Goal: Task Accomplishment & Management: Manage account settings

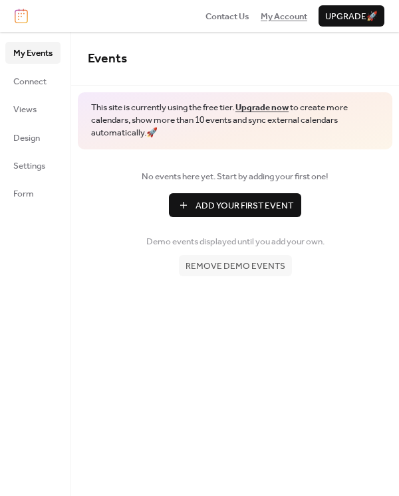
click at [279, 14] on span "My Account" at bounding box center [283, 16] width 46 height 13
click at [33, 82] on span "Connect" at bounding box center [29, 81] width 33 height 13
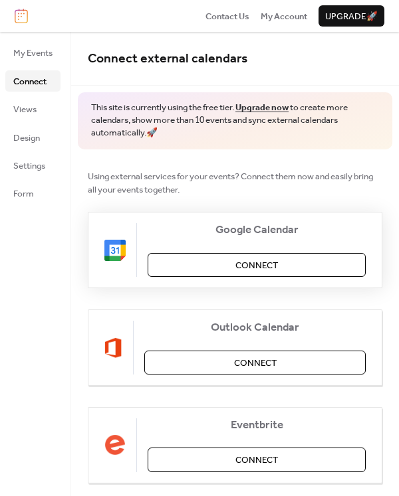
click at [257, 266] on span "Connect" at bounding box center [256, 265] width 43 height 13
click at [284, 13] on span "My Account" at bounding box center [283, 16] width 46 height 13
click at [38, 54] on span "My Events" at bounding box center [32, 52] width 39 height 13
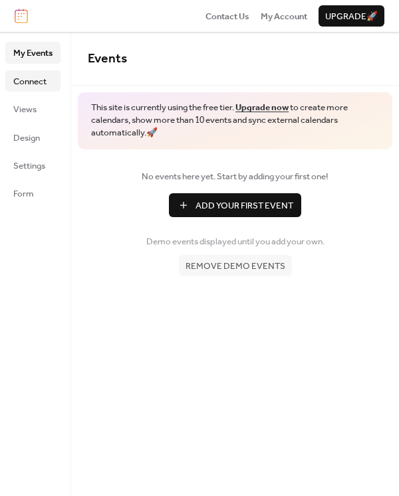
click at [24, 78] on span "Connect" at bounding box center [29, 81] width 33 height 13
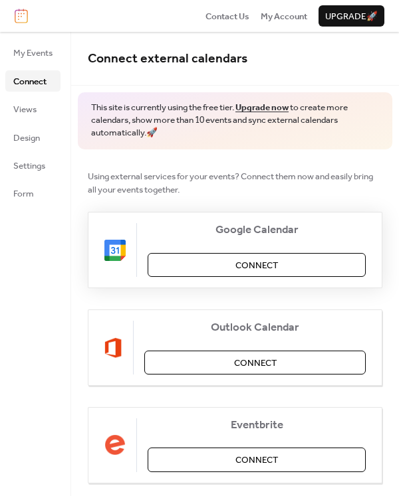
click at [251, 267] on span "Connect" at bounding box center [256, 265] width 43 height 13
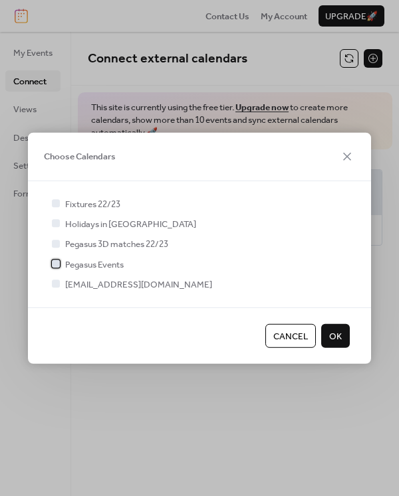
click at [116, 266] on span "Pegasus Events" at bounding box center [94, 264] width 58 height 13
click at [340, 337] on span "OK" at bounding box center [335, 335] width 13 height 13
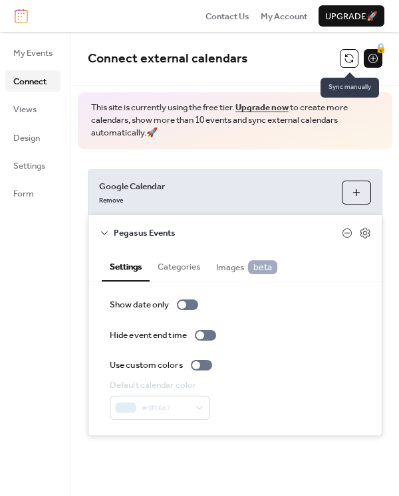
click at [345, 54] on button at bounding box center [348, 58] width 19 height 19
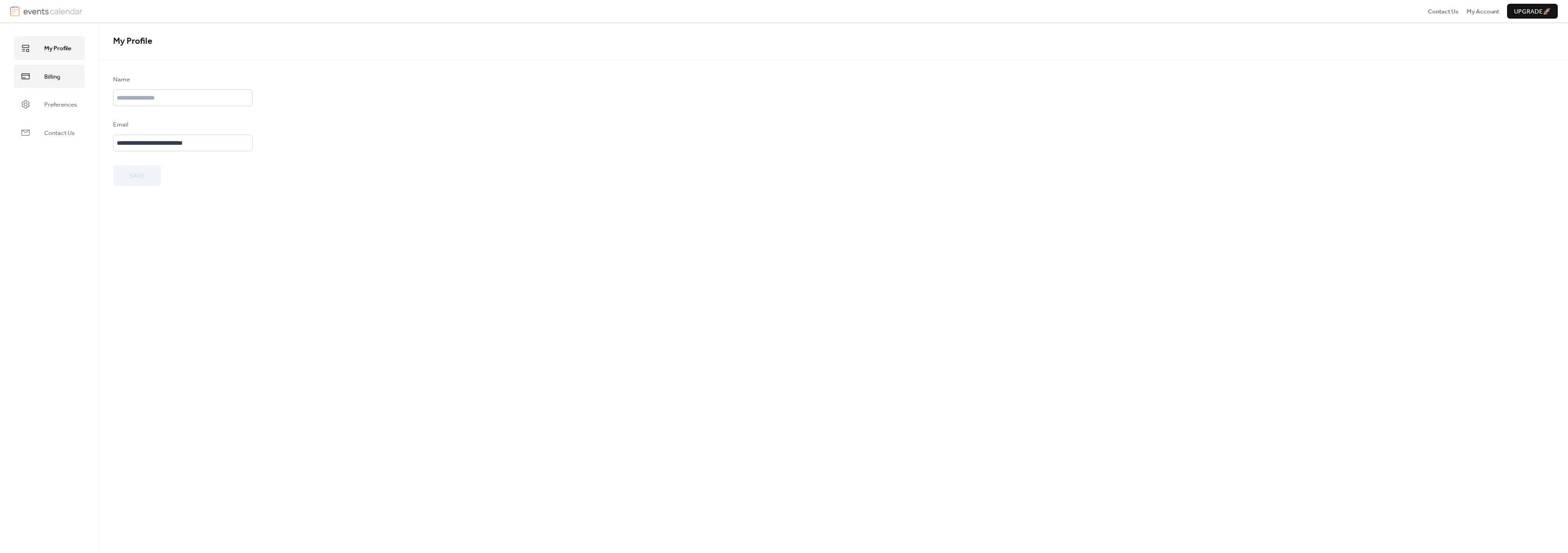
click at [57, 78] on span "Billing" at bounding box center [52, 76] width 16 height 9
click at [61, 105] on span "Preferences" at bounding box center [60, 104] width 32 height 9
click at [59, 132] on span "Contact Us" at bounding box center [59, 132] width 30 height 9
click at [46, 52] on span "My Profile" at bounding box center [57, 48] width 27 height 9
click at [1487, 10] on span "My Account" at bounding box center [1483, 11] width 32 height 9
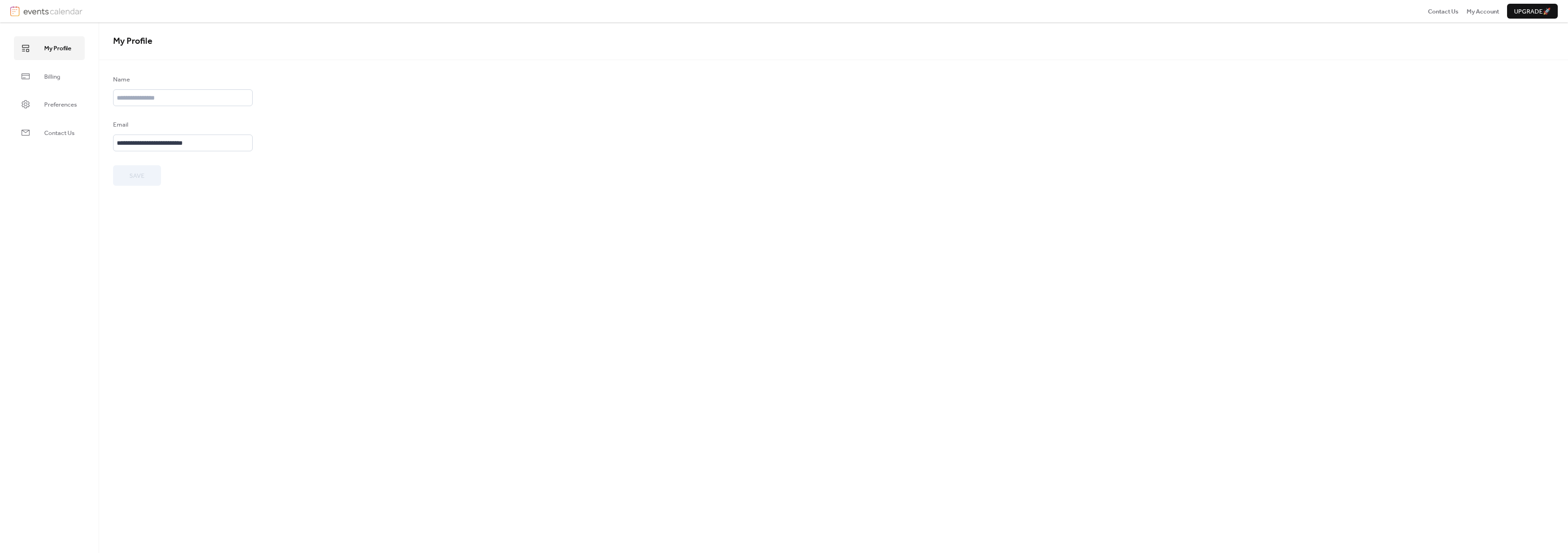
click at [25, 12] on img at bounding box center [53, 11] width 59 height 11
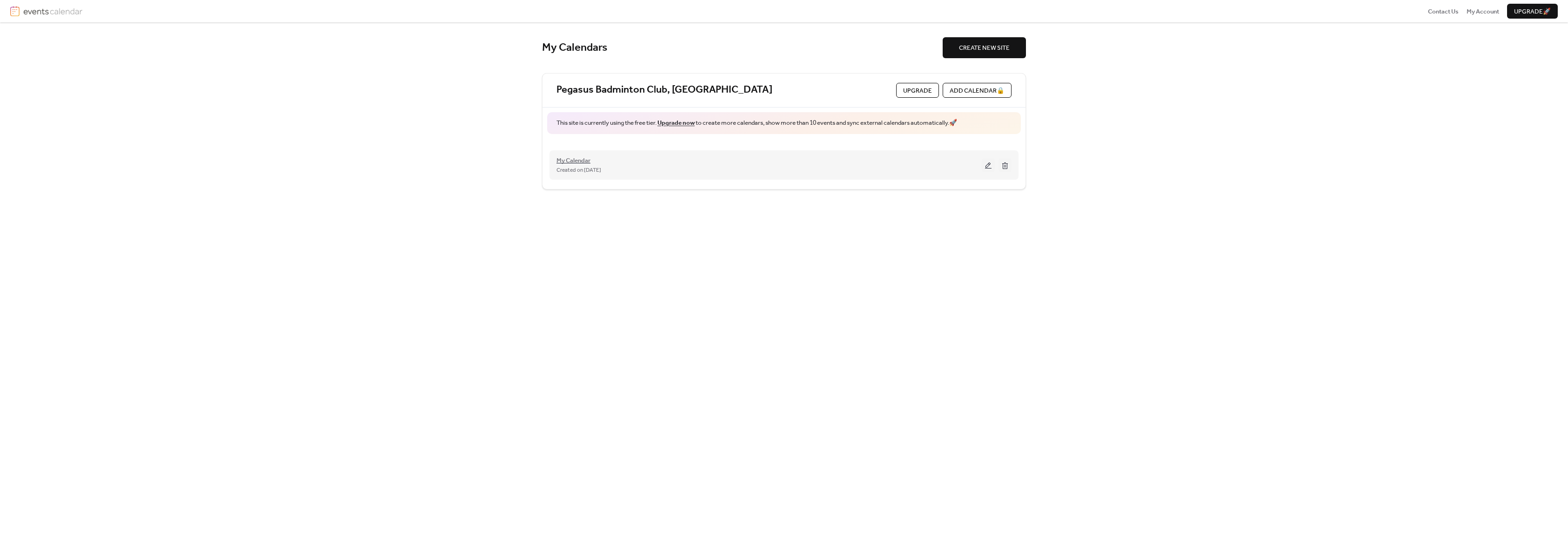
click at [583, 162] on span "My Calendar" at bounding box center [573, 161] width 34 height 9
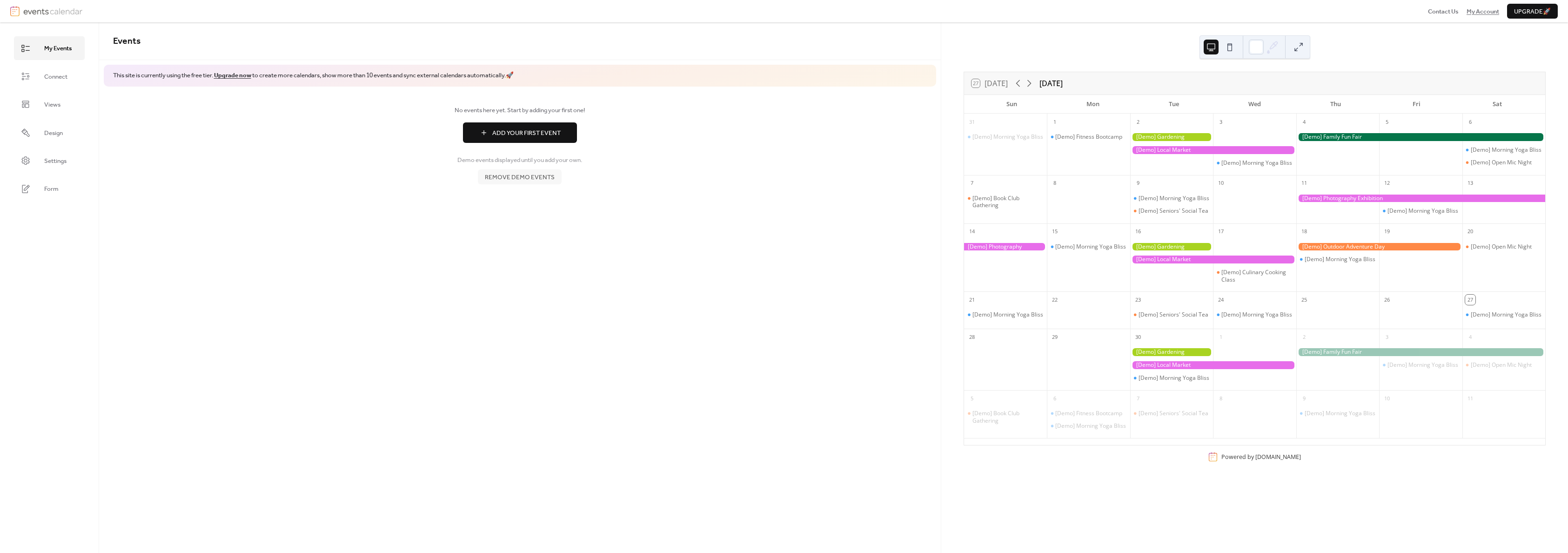
click at [1490, 13] on span "My Account" at bounding box center [1483, 11] width 32 height 9
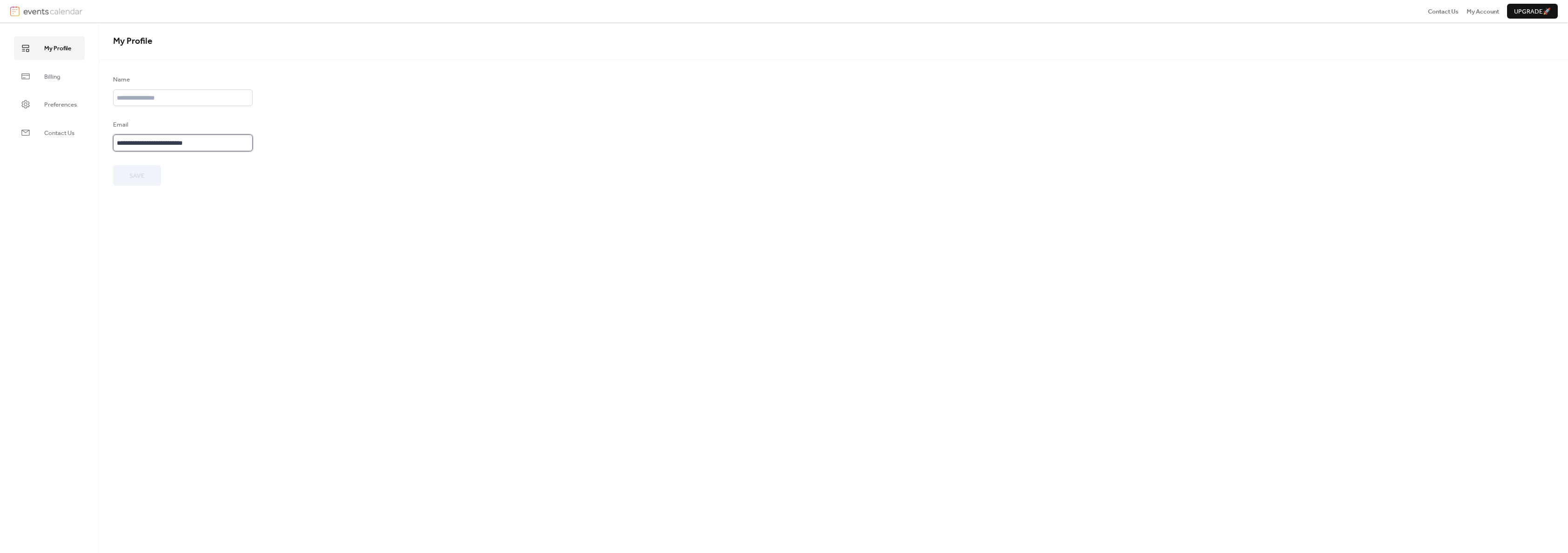
click at [218, 144] on input "**********" at bounding box center [182, 143] width 139 height 17
type input "**********"
click at [164, 98] on input "text" at bounding box center [182, 98] width 139 height 17
type input "**********"
click at [137, 174] on span "Save" at bounding box center [137, 175] width 15 height 9
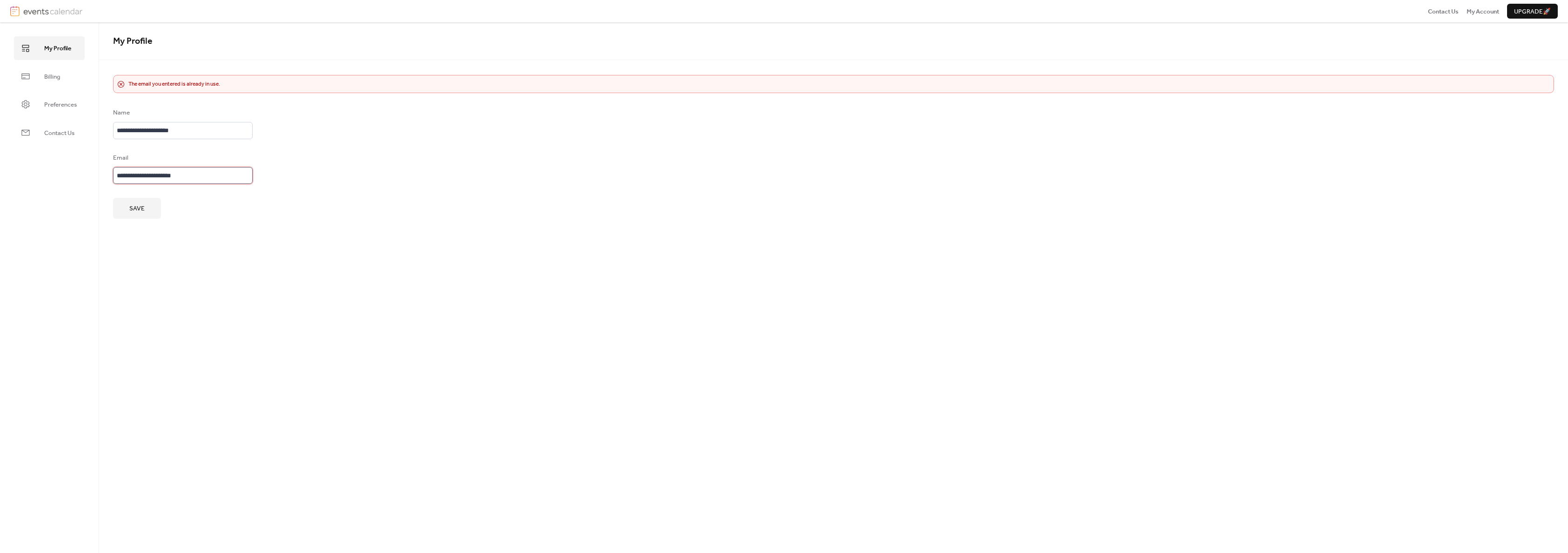
click at [149, 175] on input "**********" at bounding box center [182, 175] width 139 height 17
type input "**********"
click at [141, 210] on span "Save" at bounding box center [137, 208] width 15 height 9
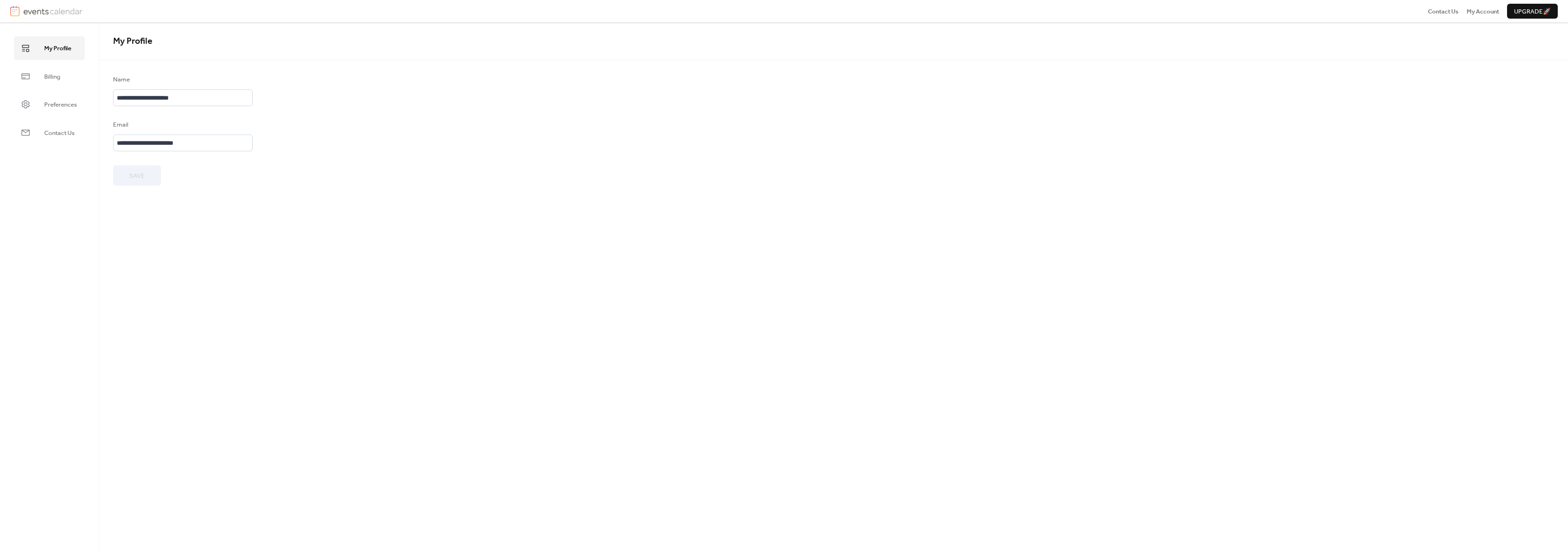
click at [38, 9] on img at bounding box center [53, 11] width 59 height 11
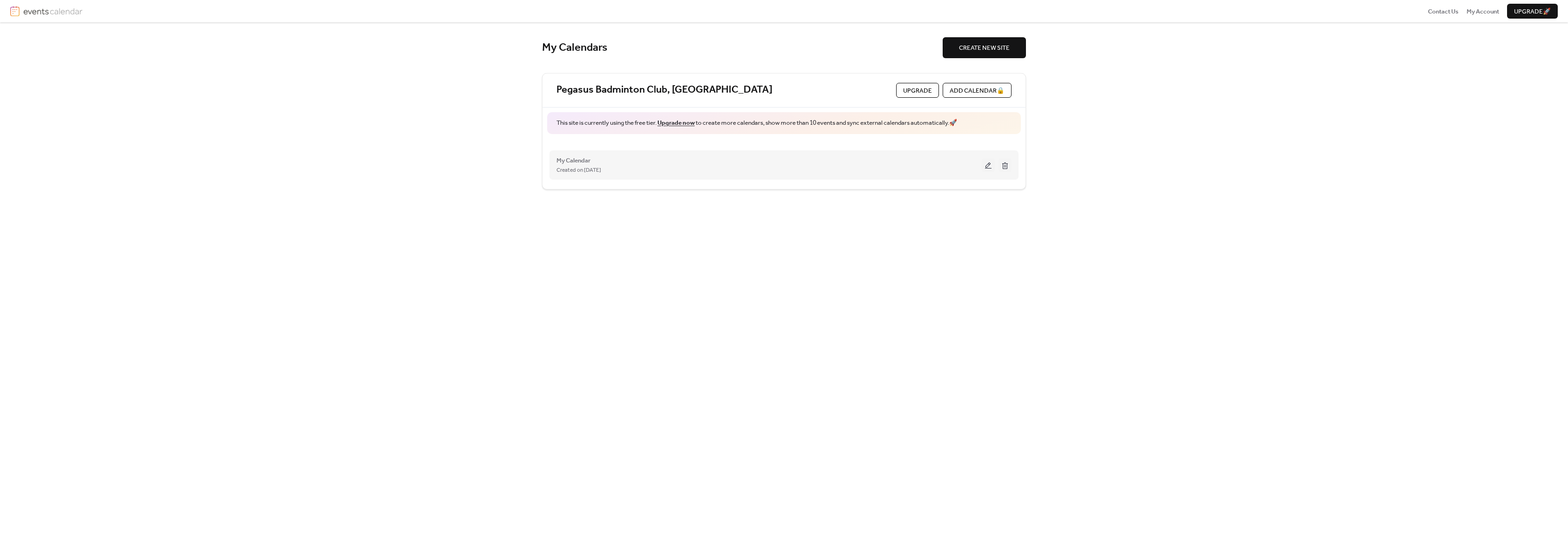
click at [987, 168] on button at bounding box center [988, 165] width 13 height 14
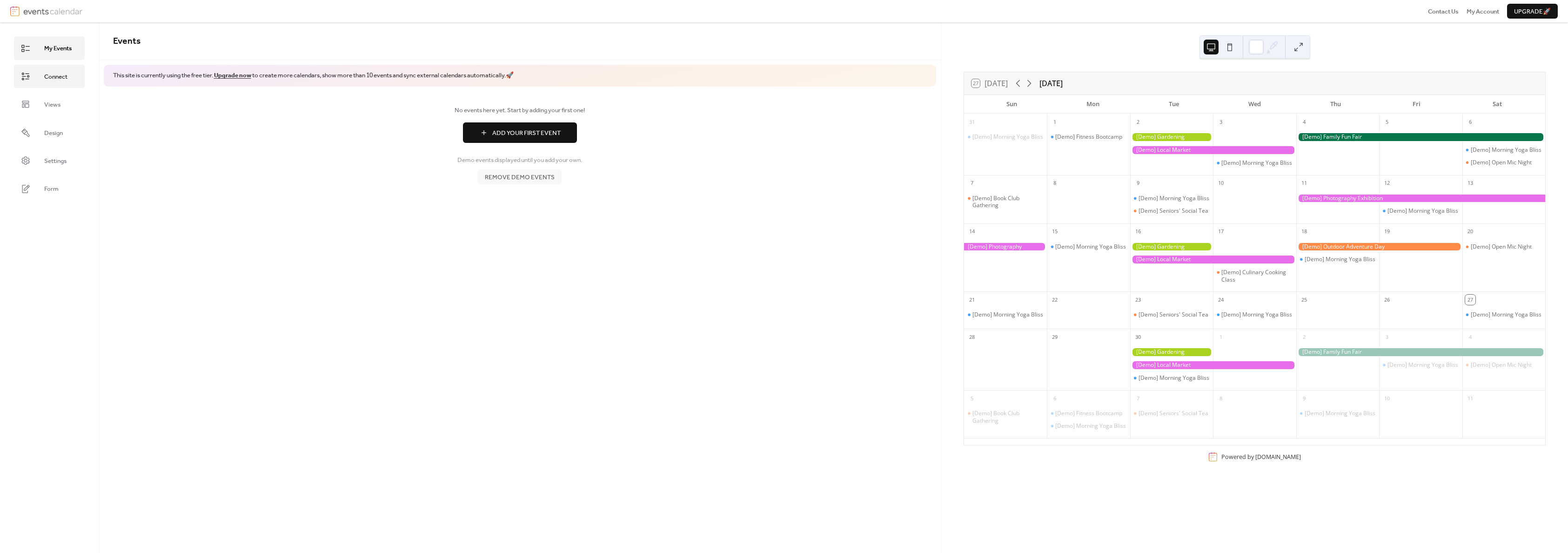
click at [57, 78] on span "Connect" at bounding box center [55, 76] width 23 height 9
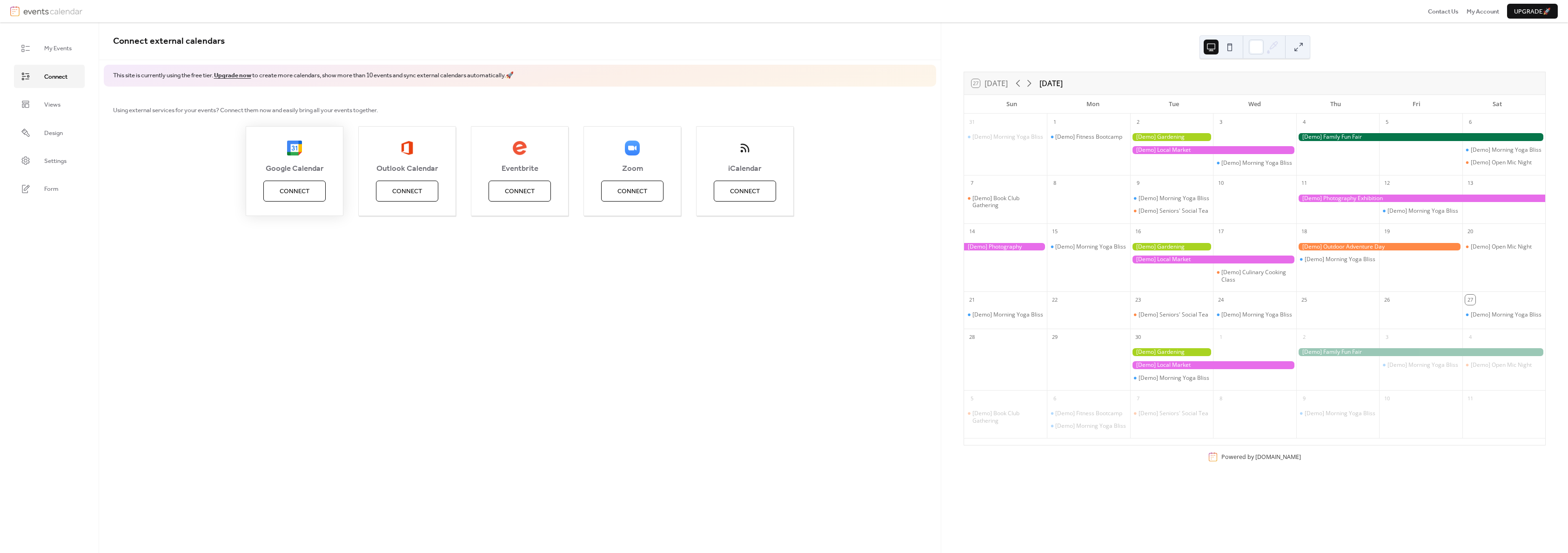
click at [304, 191] on span "Connect" at bounding box center [294, 191] width 30 height 9
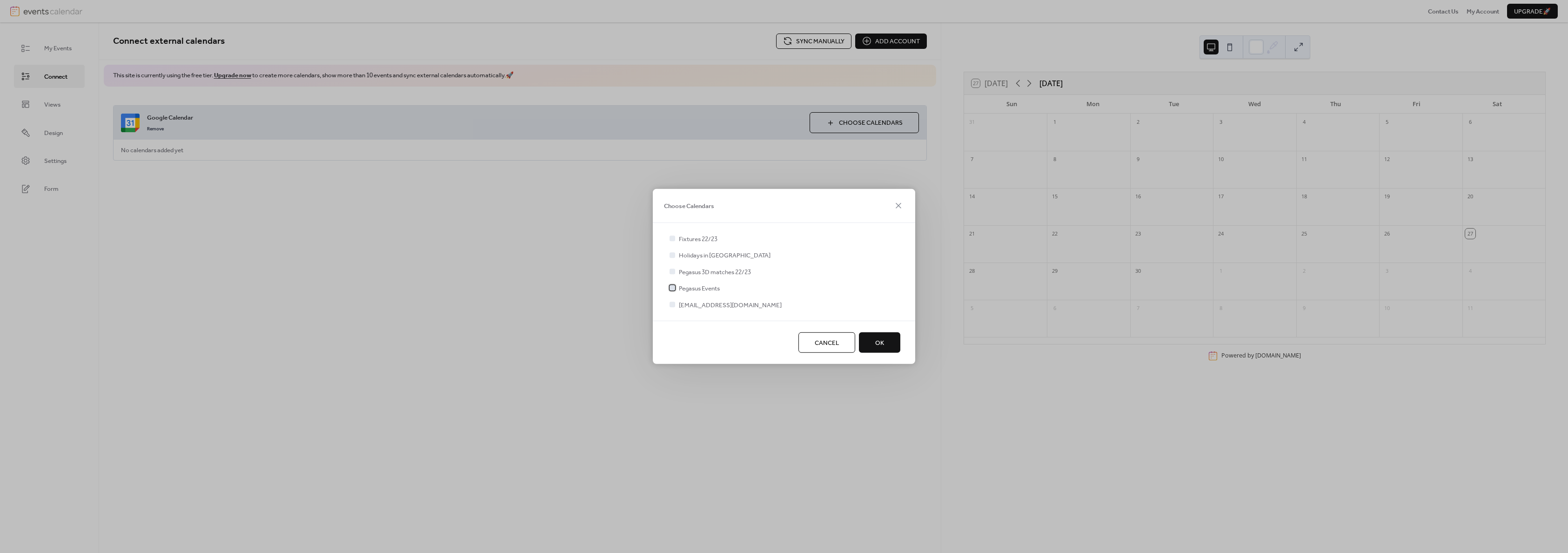
click at [669, 288] on div at bounding box center [672, 288] width 9 height 9
click at [889, 341] on button "OK" at bounding box center [879, 342] width 41 height 20
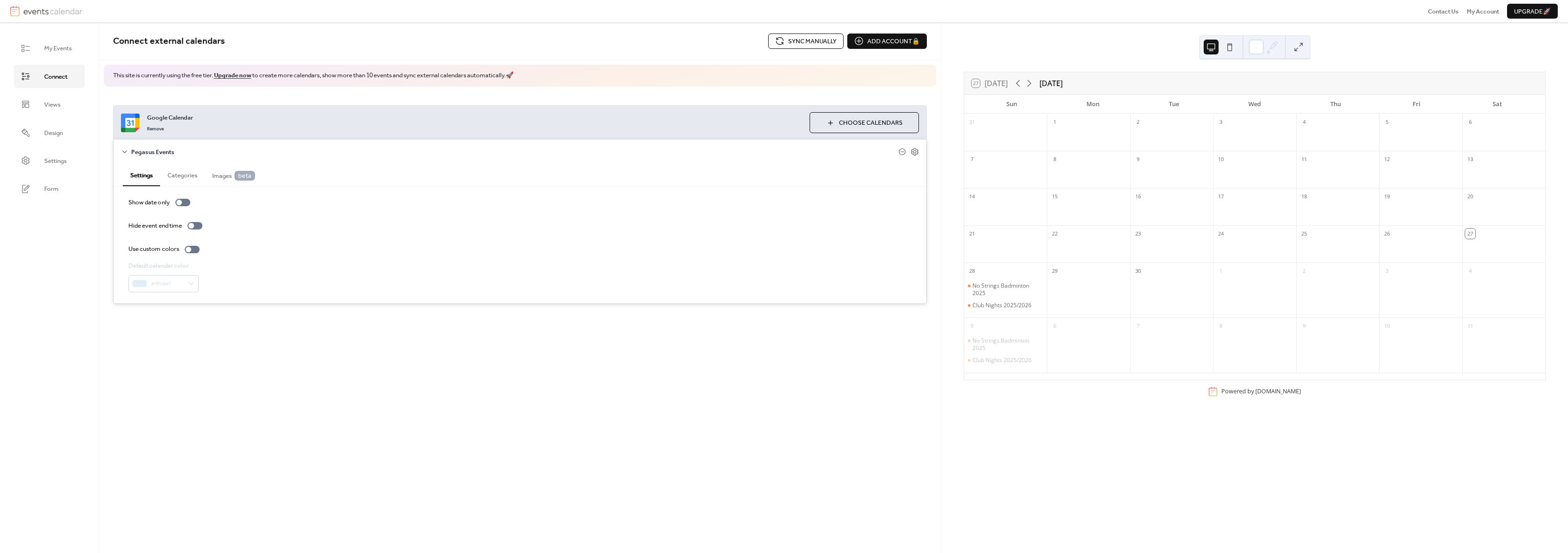
click at [802, 41] on span "Sync manually" at bounding box center [812, 41] width 48 height 9
click at [61, 49] on span "My Events" at bounding box center [57, 48] width 27 height 9
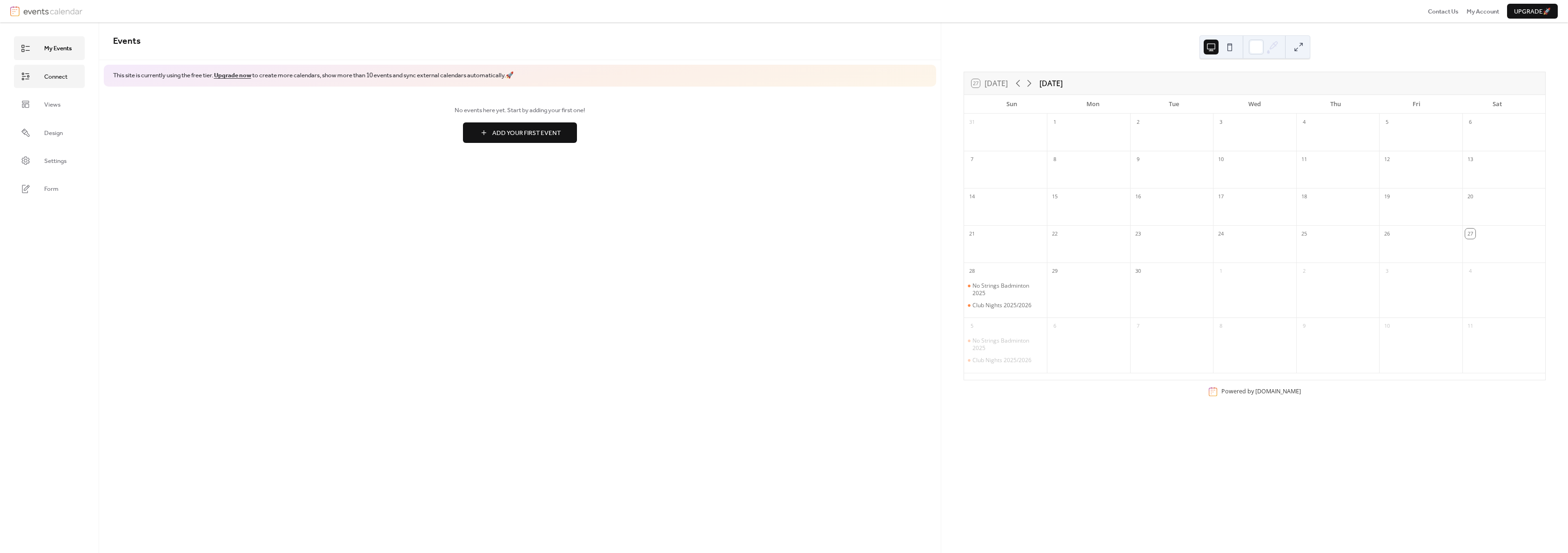
click at [53, 73] on span "Connect" at bounding box center [55, 76] width 23 height 9
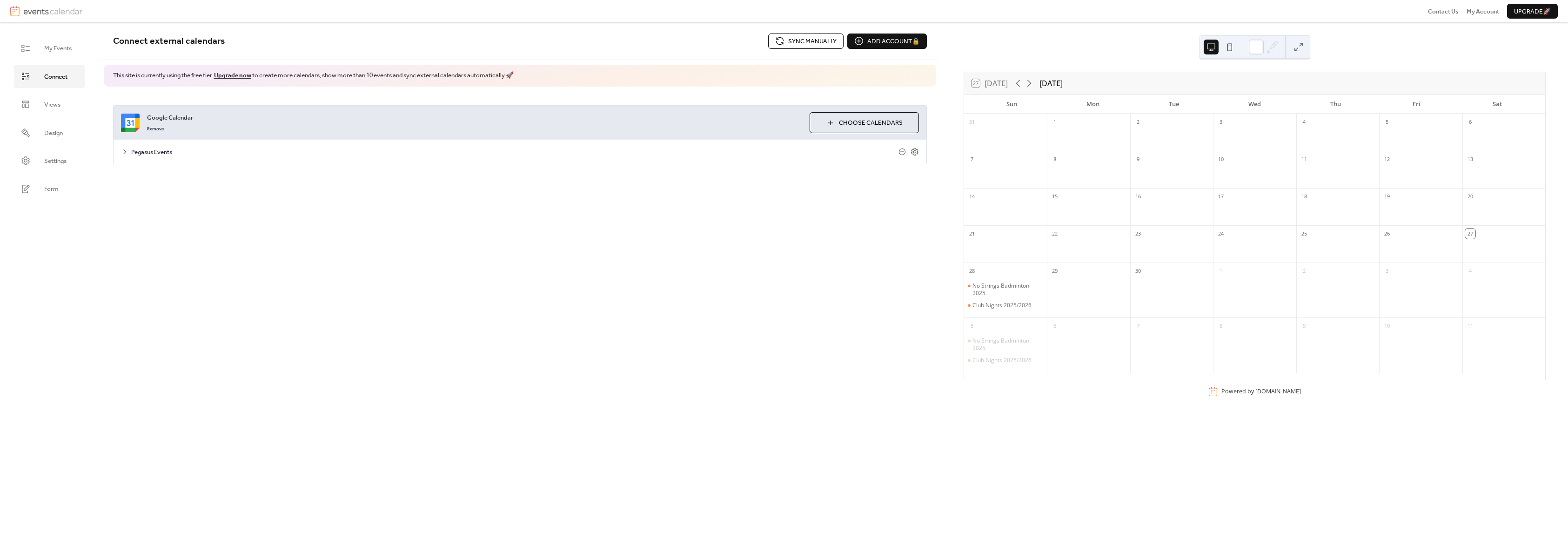
click at [152, 148] on span "Pegasus Events" at bounding box center [515, 152] width 768 height 9
click at [53, 108] on span "Views" at bounding box center [52, 104] width 16 height 9
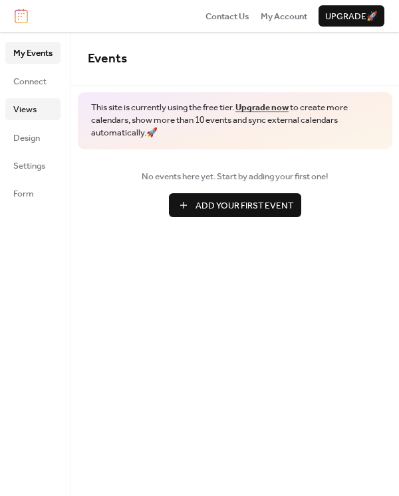
click at [40, 114] on link "Views" at bounding box center [32, 108] width 55 height 21
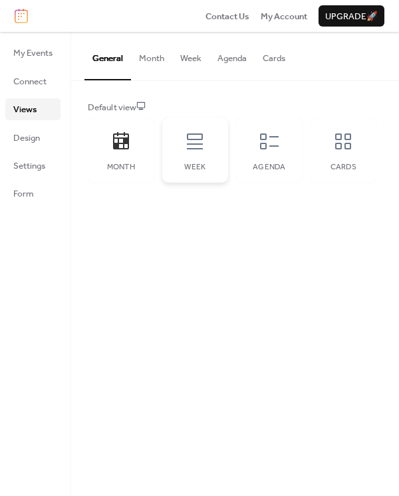
click at [206, 151] on div "Week" at bounding box center [195, 150] width 66 height 65
click at [284, 144] on div "Agenda" at bounding box center [269, 150] width 66 height 65
